Goal: Information Seeking & Learning: Find specific page/section

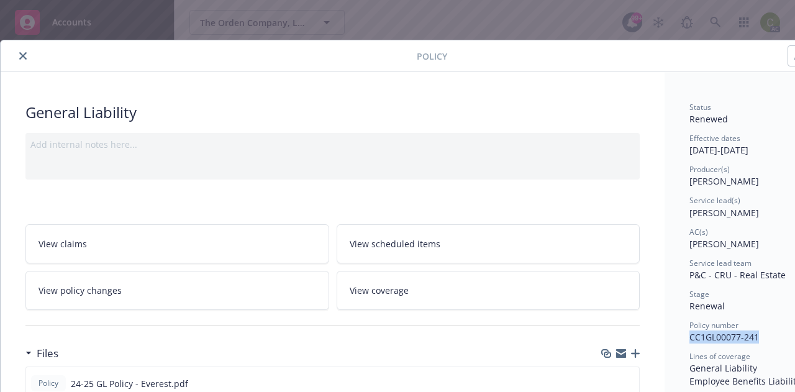
scroll to position [118, 0]
drag, startPoint x: 22, startPoint y: 58, endPoint x: 284, endPoint y: 105, distance: 265.6
click at [23, 58] on icon "close" at bounding box center [22, 55] width 7 height 7
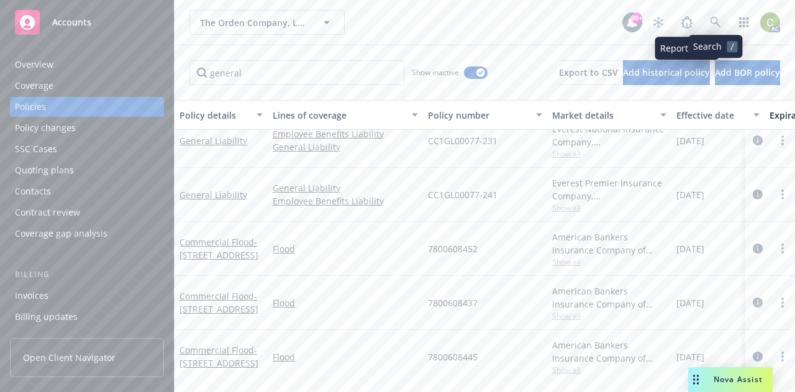
click at [714, 18] on icon at bounding box center [715, 22] width 11 height 11
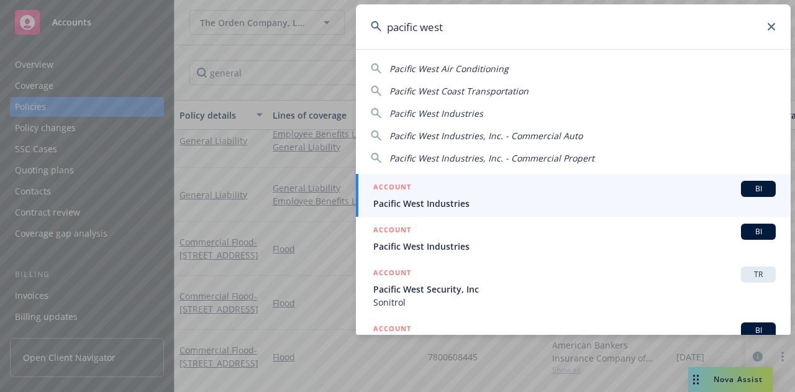
type input "pacific west"
click at [440, 191] on div "ACCOUNT BI" at bounding box center [574, 189] width 403 height 16
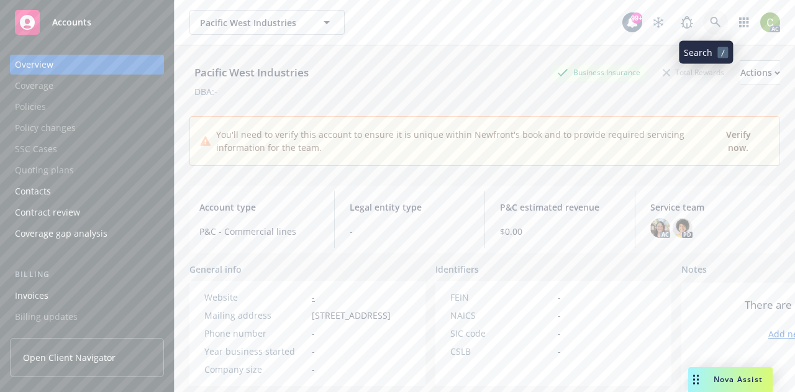
click at [710, 20] on icon at bounding box center [715, 22] width 11 height 11
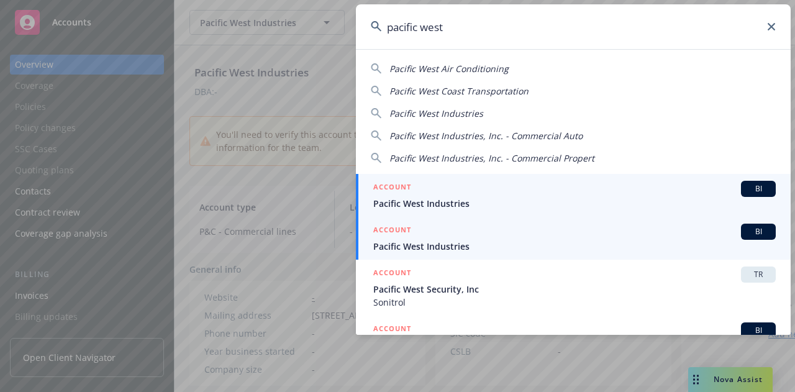
type input "pacific west"
click at [480, 237] on div "ACCOUNT BI" at bounding box center [574, 232] width 403 height 16
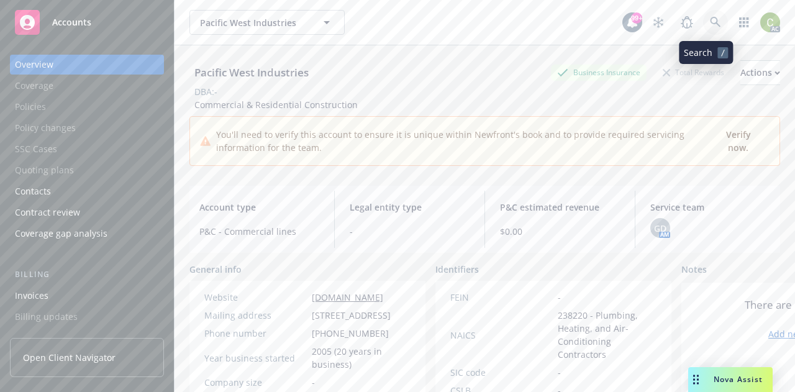
click at [711, 22] on icon at bounding box center [715, 22] width 11 height 11
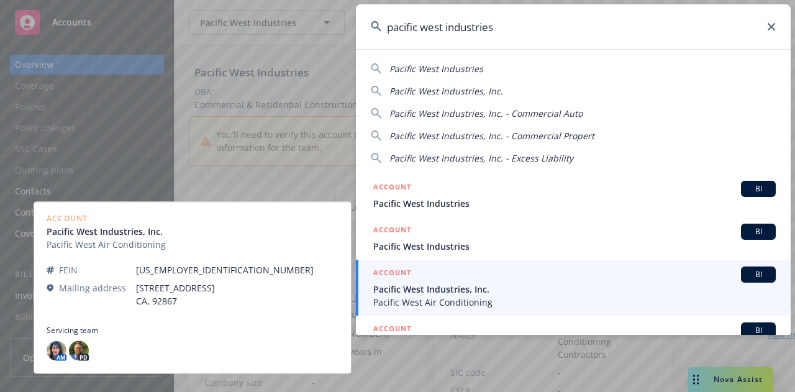
type input "pacific west industries"
click at [544, 286] on span "Pacific West Industries, Inc." at bounding box center [574, 289] width 403 height 13
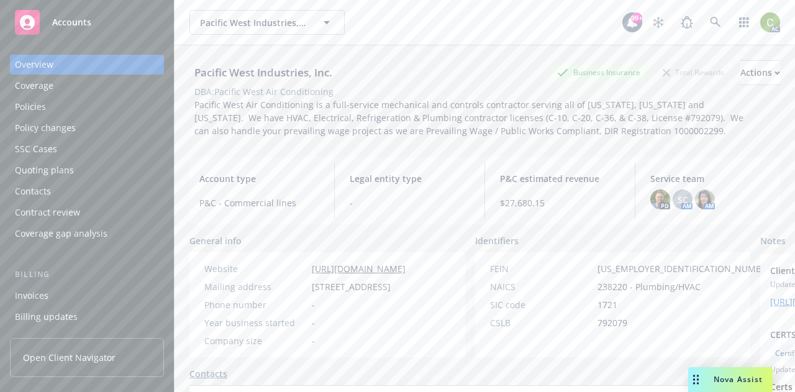
click at [59, 106] on div "Policies" at bounding box center [87, 107] width 144 height 20
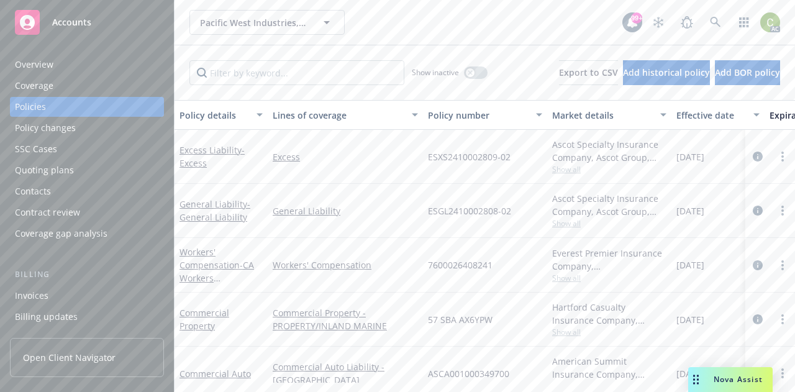
click at [205, 153] on link "Excess Liability - Excess" at bounding box center [212, 156] width 65 height 25
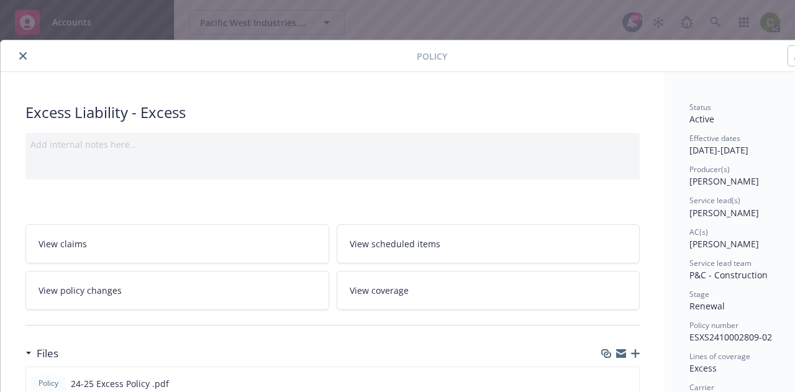
click at [25, 56] on icon "close" at bounding box center [22, 55] width 7 height 7
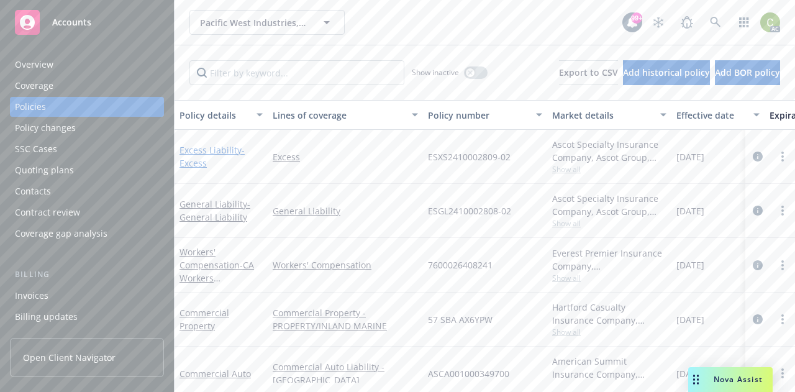
click at [191, 152] on link "Excess Liability - Excess" at bounding box center [212, 156] width 65 height 25
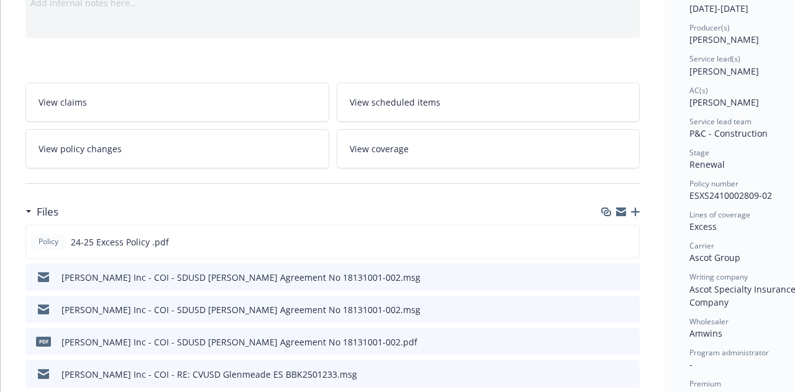
scroll to position [162, 0]
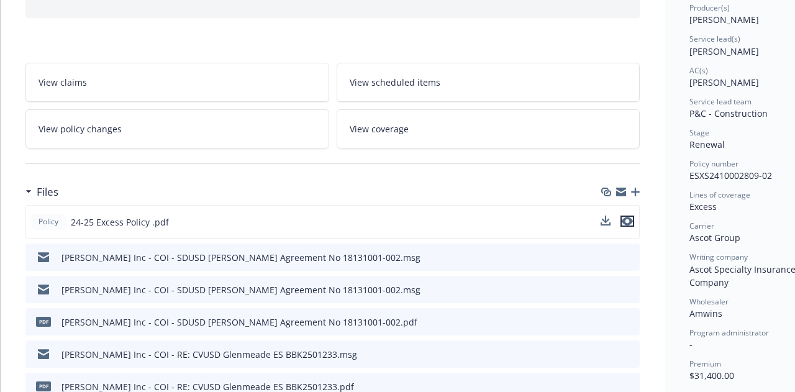
click at [631, 217] on icon "preview file" at bounding box center [627, 221] width 11 height 9
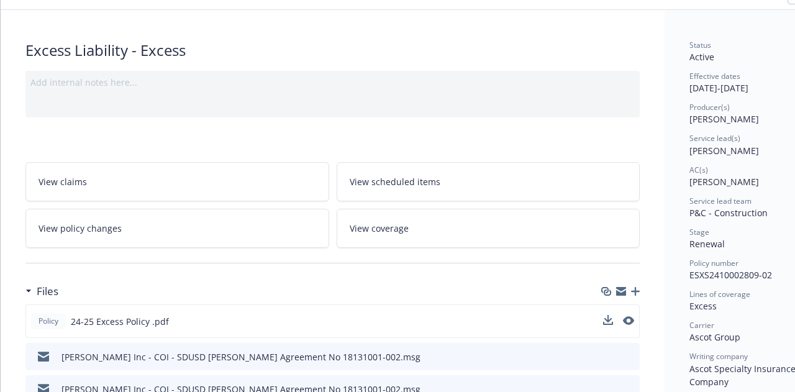
scroll to position [0, 0]
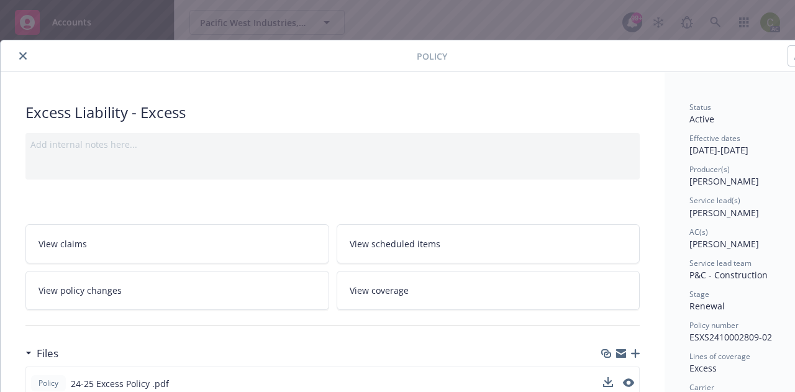
click at [22, 57] on icon "close" at bounding box center [22, 55] width 7 height 7
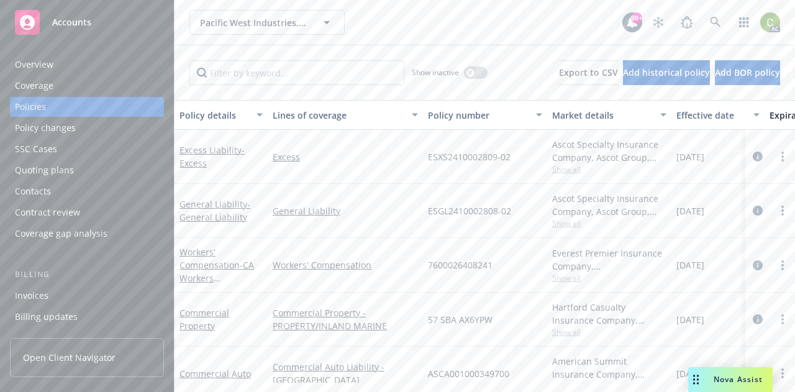
scroll to position [27, 0]
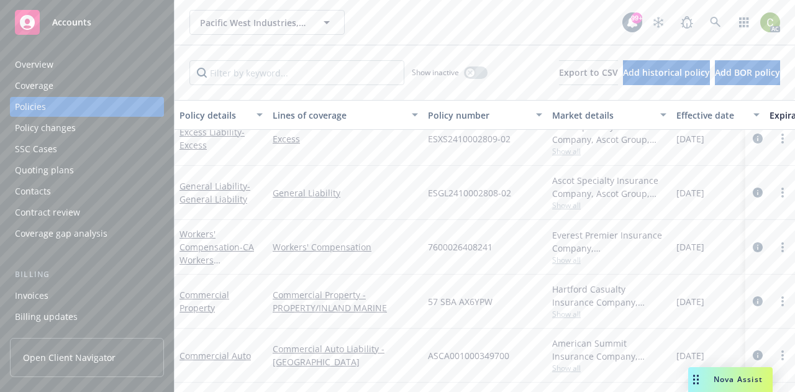
click at [561, 363] on span "Show all" at bounding box center [609, 368] width 114 height 11
click at [399, 329] on div "Commercial Auto Liability - [GEOGRAPHIC_DATA]" at bounding box center [345, 356] width 155 height 54
